Goal: Use online tool/utility

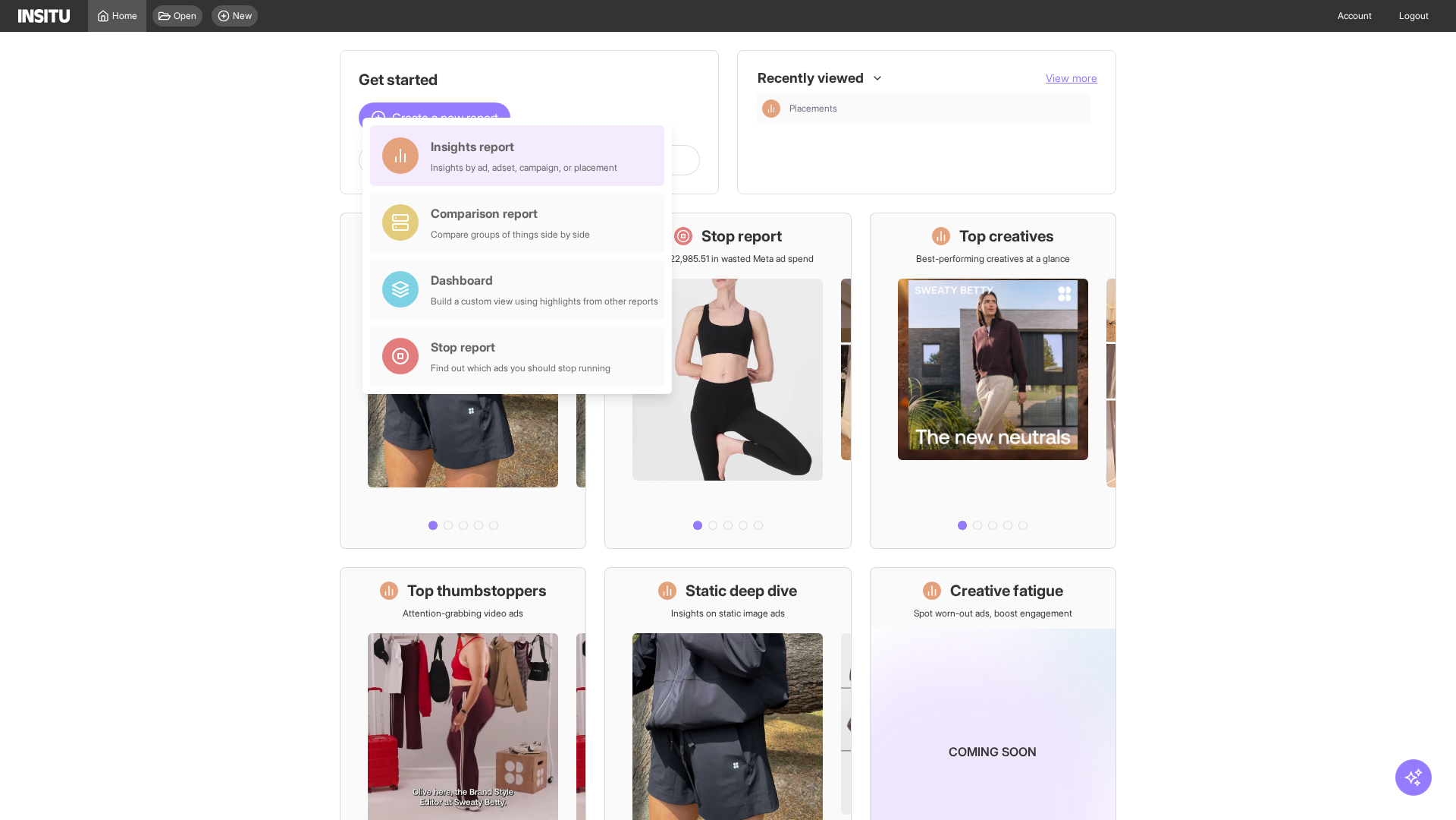
click at [521, 156] on div "Insights report Insights by ad, adset, campaign, or placement" at bounding box center [523, 155] width 186 height 36
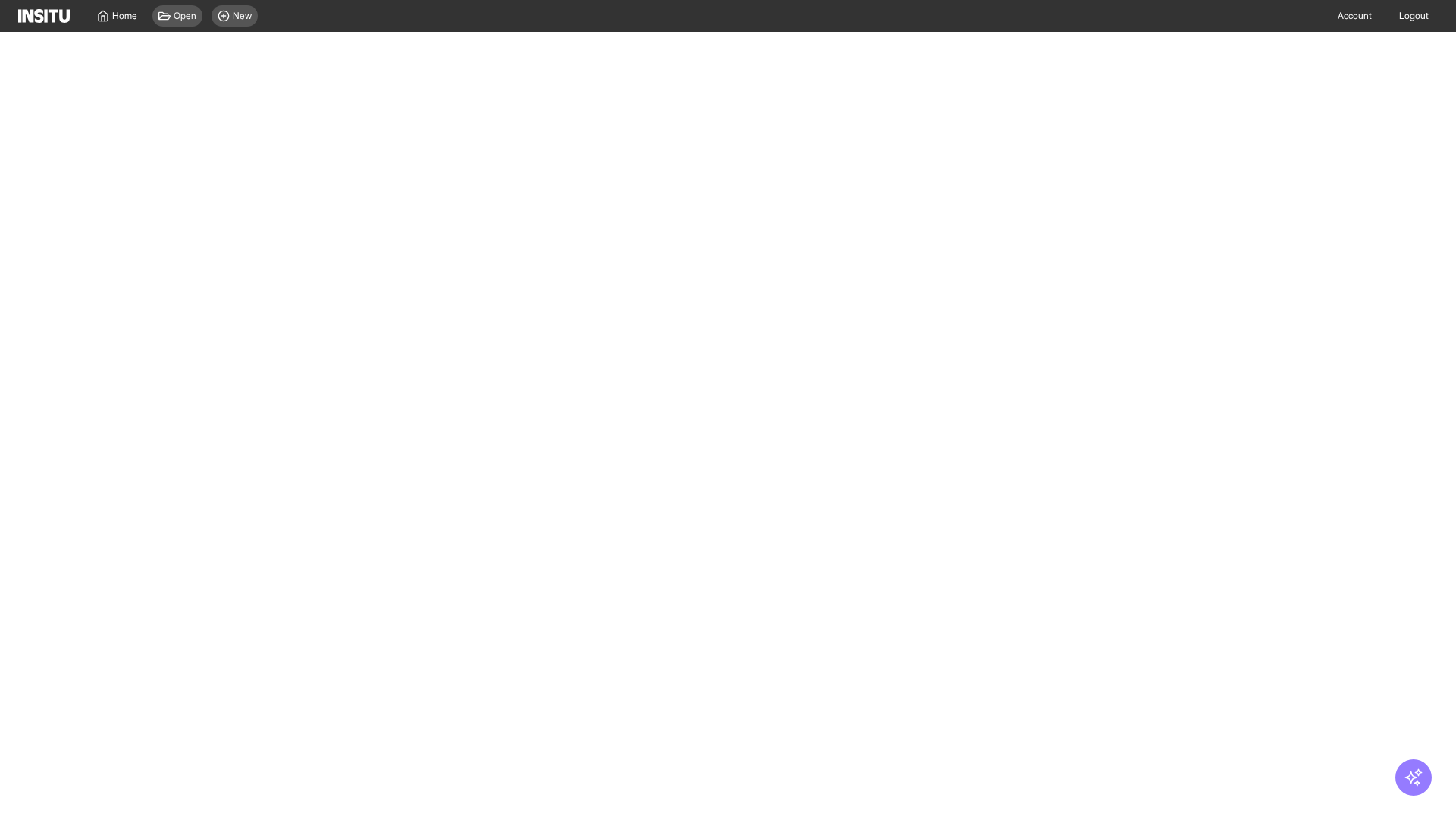
select select "**"
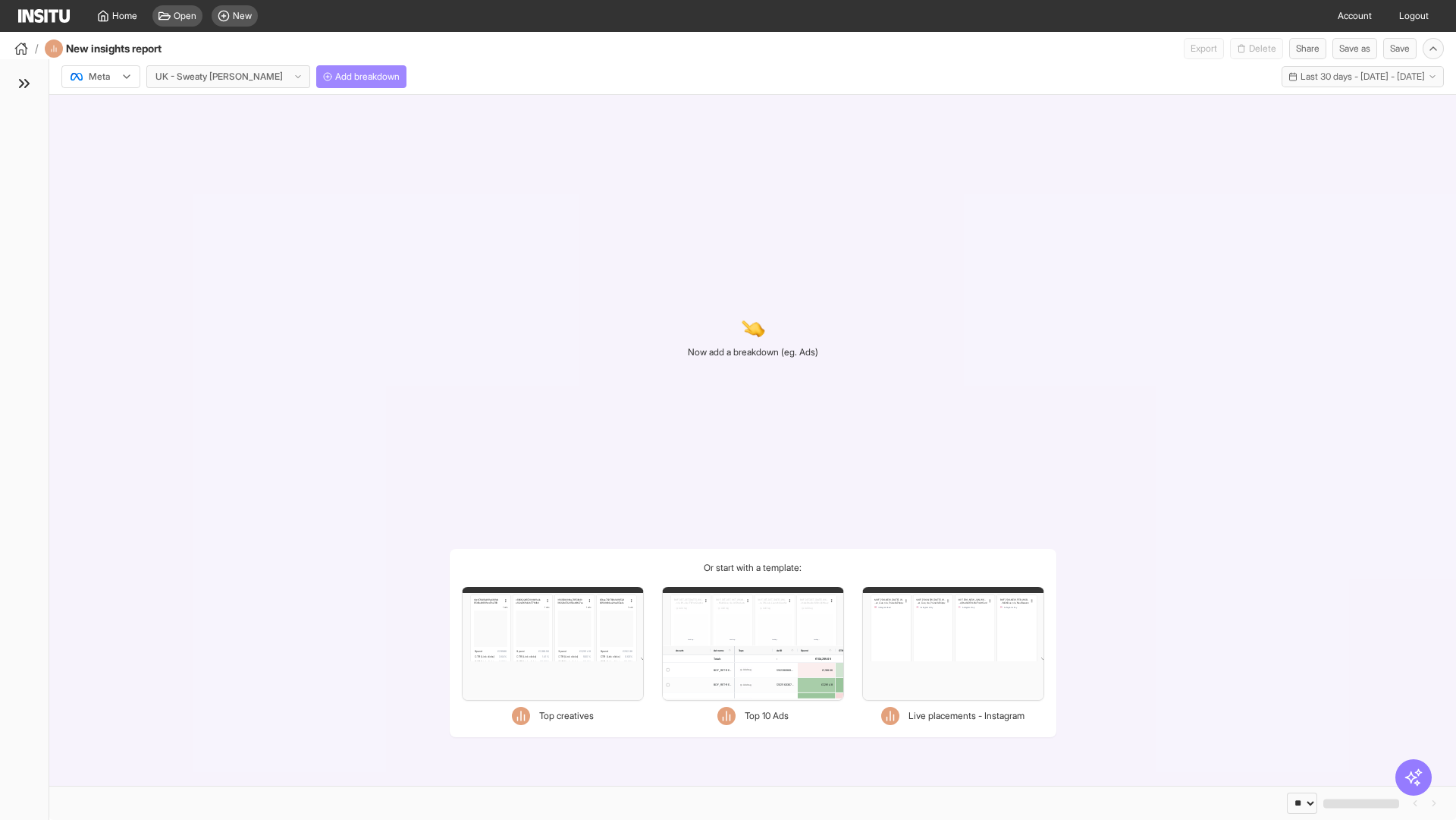
click at [335, 77] on span "Add breakdown" at bounding box center [367, 76] width 64 height 12
